Goal: Information Seeking & Learning: Check status

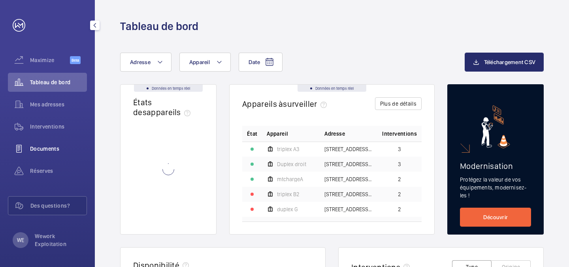
click at [49, 151] on span "Documents" at bounding box center [58, 149] width 57 height 8
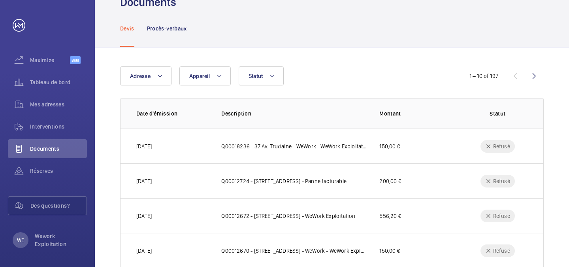
scroll to position [38, 0]
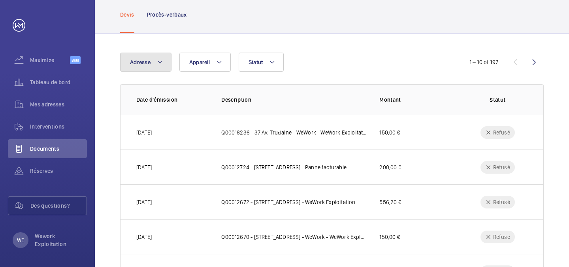
click at [167, 63] on button "Adresse" at bounding box center [145, 62] width 51 height 19
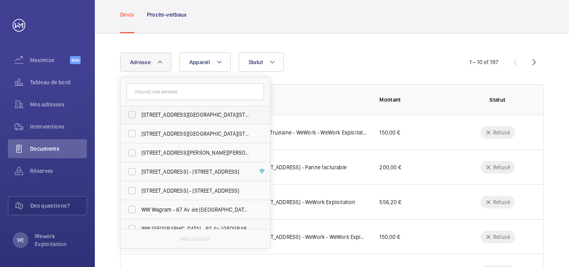
scroll to position [75, 0]
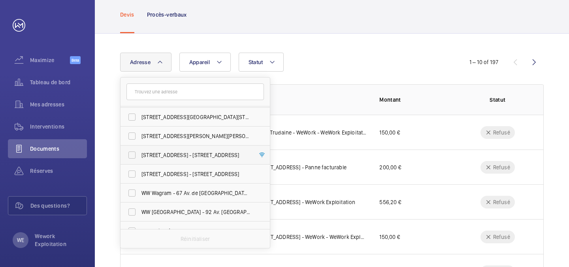
click at [166, 157] on span "[STREET_ADDRESS] - [STREET_ADDRESS]" at bounding box center [196, 155] width 109 height 8
click at [140, 157] on input "[STREET_ADDRESS] - [STREET_ADDRESS]" at bounding box center [132, 155] width 16 height 16
checkbox input "true"
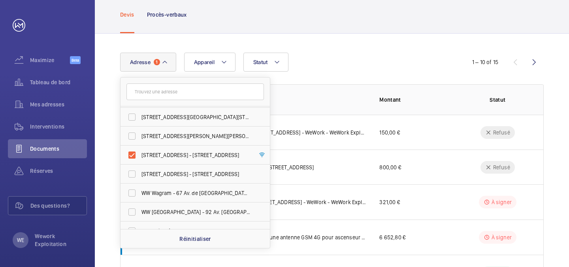
click at [377, 54] on div "Adresse [STREET_ADDRESS][GEOGRAPHIC_DATA][STREET_ADDRESS][PERSON_NAME][STREET_A…" at bounding box center [284, 62] width 329 height 19
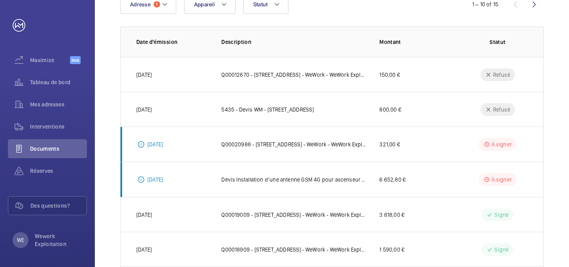
scroll to position [25, 0]
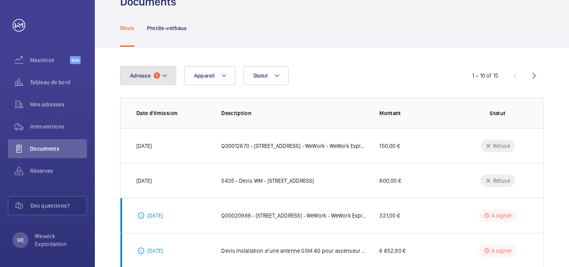
click at [155, 71] on button "Adresse 1" at bounding box center [148, 75] width 56 height 19
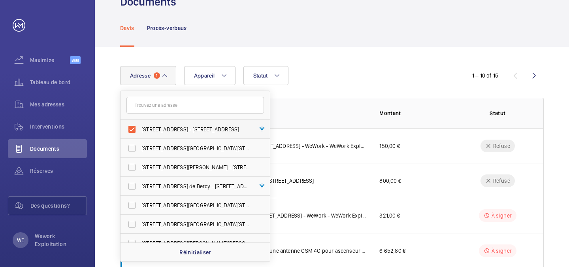
click at [142, 129] on span "[STREET_ADDRESS] - [STREET_ADDRESS]" at bounding box center [196, 129] width 109 height 8
click at [140, 129] on input "[STREET_ADDRESS] - [STREET_ADDRESS]" at bounding box center [132, 129] width 16 height 16
checkbox input "false"
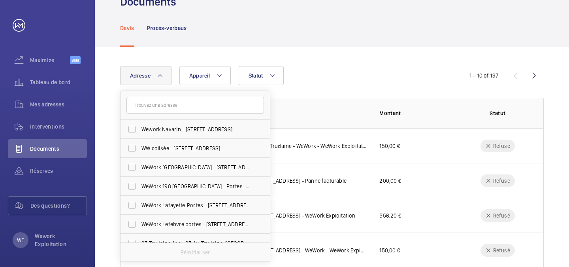
scroll to position [238, 0]
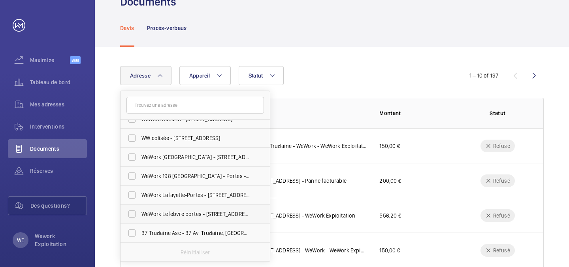
click at [198, 210] on span "WeWork Lefebvre portes - [STREET_ADDRESS][PERSON_NAME]" at bounding box center [196, 214] width 109 height 8
click at [140, 210] on input "WeWork Lefebvre portes - [STREET_ADDRESS][PERSON_NAME]" at bounding box center [132, 214] width 16 height 16
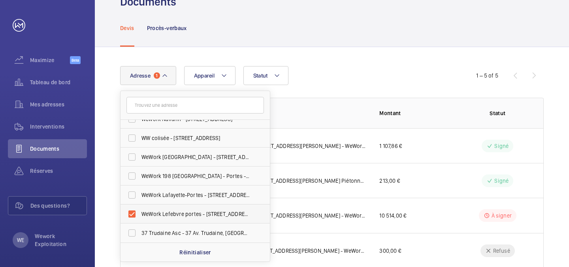
click at [195, 210] on span "WeWork Lefebvre portes - [STREET_ADDRESS][PERSON_NAME]" at bounding box center [196, 214] width 109 height 8
click at [140, 210] on input "WeWork Lefebvre portes - [STREET_ADDRESS][PERSON_NAME]" at bounding box center [132, 214] width 16 height 16
checkbox input "false"
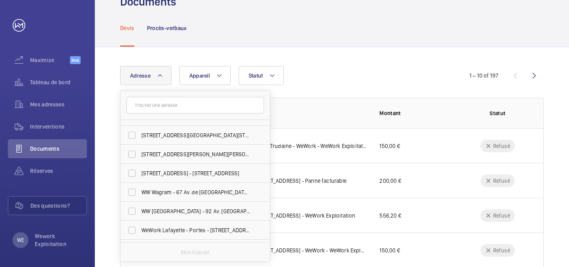
scroll to position [98, 0]
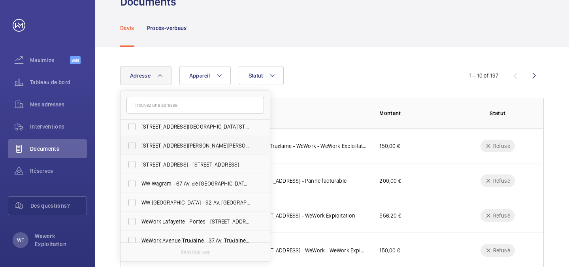
click at [209, 144] on span "[STREET_ADDRESS][PERSON_NAME][PERSON_NAME]" at bounding box center [196, 146] width 109 height 8
click at [140, 144] on input "[STREET_ADDRESS][PERSON_NAME][PERSON_NAME]" at bounding box center [132, 146] width 16 height 16
checkbox input "true"
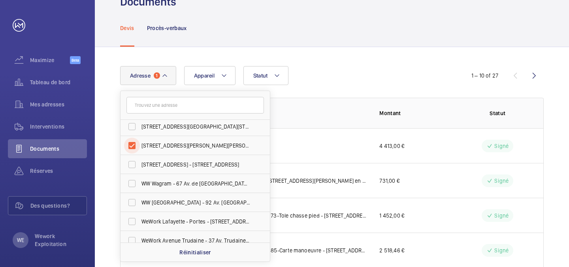
scroll to position [25, 0]
click at [365, 41] on div "Devis Procès-verbaux" at bounding box center [332, 28] width 424 height 38
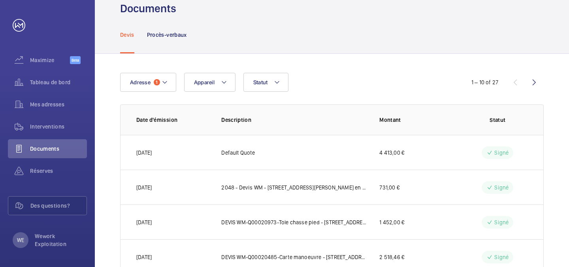
scroll to position [15, 0]
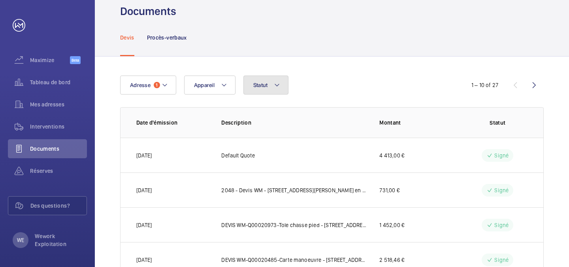
click at [267, 79] on button "Statut" at bounding box center [265, 84] width 45 height 19
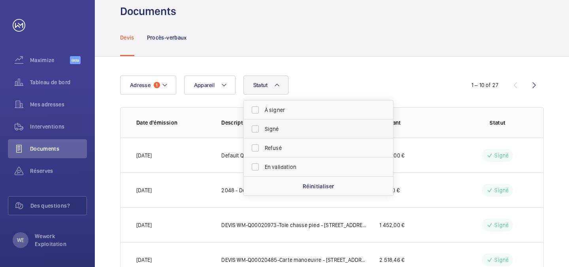
click at [271, 131] on span "Signé" at bounding box center [319, 129] width 109 height 8
click at [263, 131] on input "Signé" at bounding box center [255, 129] width 16 height 16
click at [267, 130] on span "Signé" at bounding box center [319, 129] width 109 height 8
click at [263, 130] on input "Signé" at bounding box center [255, 129] width 16 height 16
checkbox input "false"
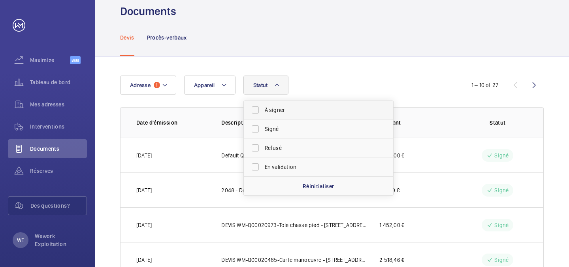
click at [273, 111] on span "À signer" at bounding box center [319, 110] width 109 height 8
click at [263, 111] on input "À signer" at bounding box center [255, 110] width 16 height 16
checkbox input "true"
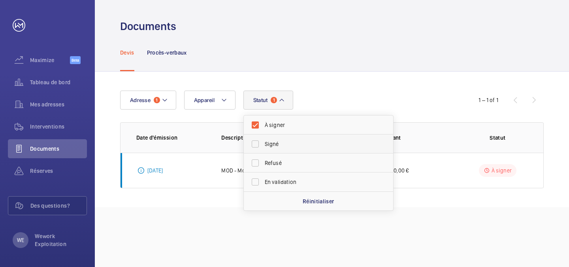
click at [279, 142] on span "Signé" at bounding box center [319, 144] width 109 height 8
click at [263, 142] on input "Signé" at bounding box center [255, 144] width 16 height 16
checkbox input "true"
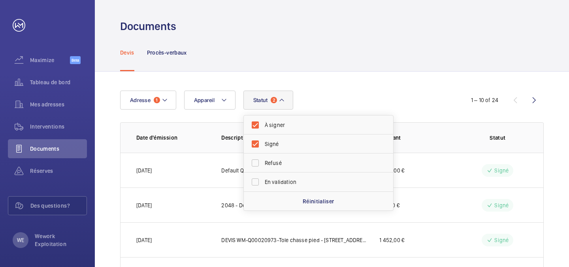
click at [362, 64] on div "Devis Procès-verbaux" at bounding box center [332, 53] width 424 height 38
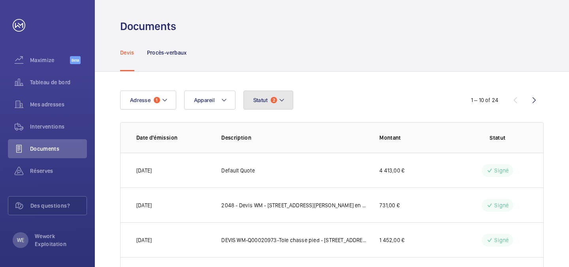
click at [258, 109] on button "Statut 2" at bounding box center [268, 100] width 50 height 19
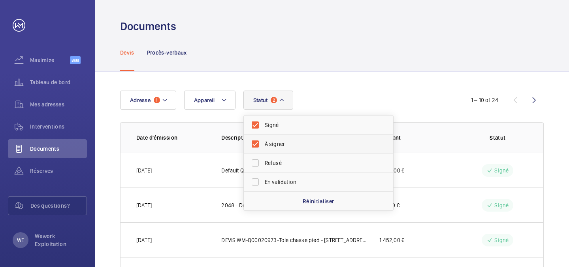
click at [259, 144] on label "À signer" at bounding box center [313, 143] width 138 height 19
click at [259, 144] on input "À signer" at bounding box center [255, 144] width 16 height 16
checkbox input "false"
click at [260, 125] on label "Signé" at bounding box center [313, 124] width 138 height 19
click at [260, 125] on input "Signé" at bounding box center [255, 125] width 16 height 16
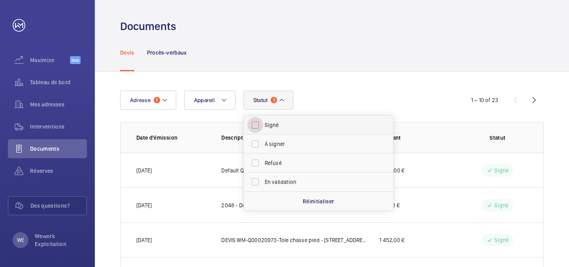
checkbox input "false"
click at [260, 142] on label "À signer" at bounding box center [313, 143] width 138 height 19
click at [260, 142] on input "À signer" at bounding box center [255, 144] width 16 height 16
checkbox input "true"
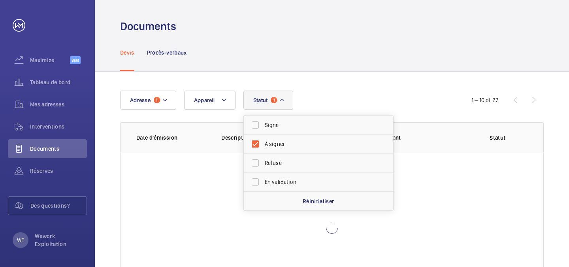
click at [364, 64] on div "Devis Procès-verbaux" at bounding box center [332, 53] width 424 height 38
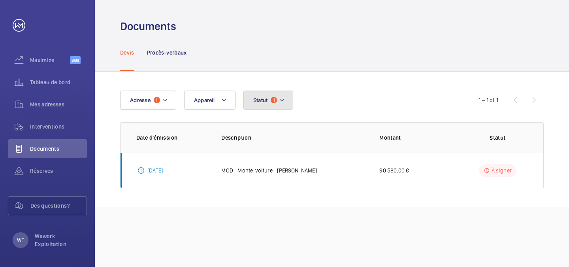
click at [262, 101] on span "Statut" at bounding box center [260, 100] width 15 height 6
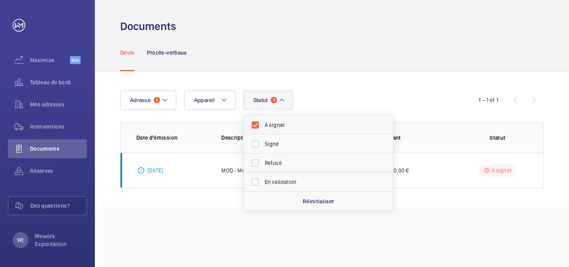
click at [255, 124] on label "À signer" at bounding box center [313, 124] width 138 height 19
click at [255, 124] on input "À signer" at bounding box center [255, 125] width 16 height 16
checkbox input "false"
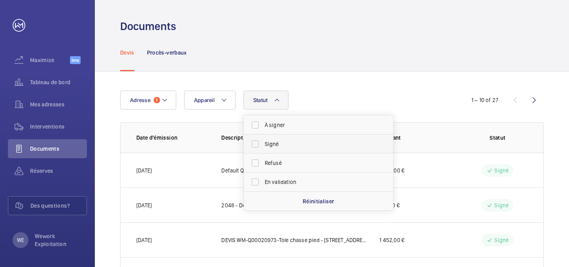
click at [255, 142] on label "Signé" at bounding box center [313, 143] width 138 height 19
click at [255, 142] on input "Signé" at bounding box center [255, 144] width 16 height 16
checkbox input "true"
click at [261, 185] on label "En validation" at bounding box center [313, 181] width 138 height 19
click at [261, 185] on input "En validation" at bounding box center [255, 182] width 16 height 16
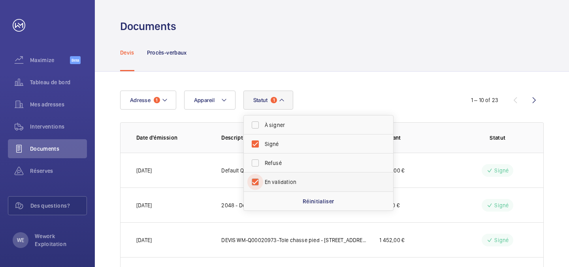
checkbox input "true"
click at [400, 0] on div "Documents" at bounding box center [332, 17] width 474 height 34
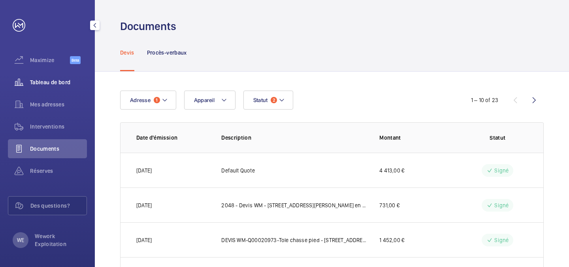
click at [46, 87] on div "Tableau de bord" at bounding box center [47, 82] width 79 height 19
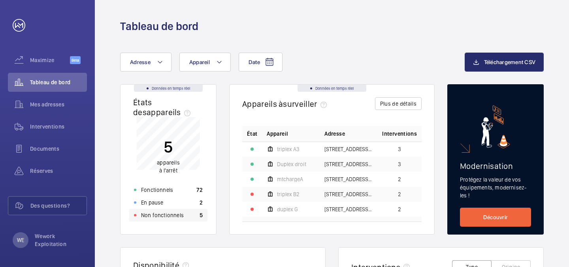
click at [171, 213] on p "Non fonctionnels" at bounding box center [162, 215] width 43 height 8
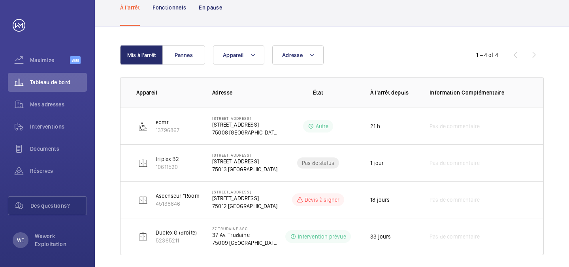
scroll to position [68, 0]
